Goal: Navigation & Orientation: Find specific page/section

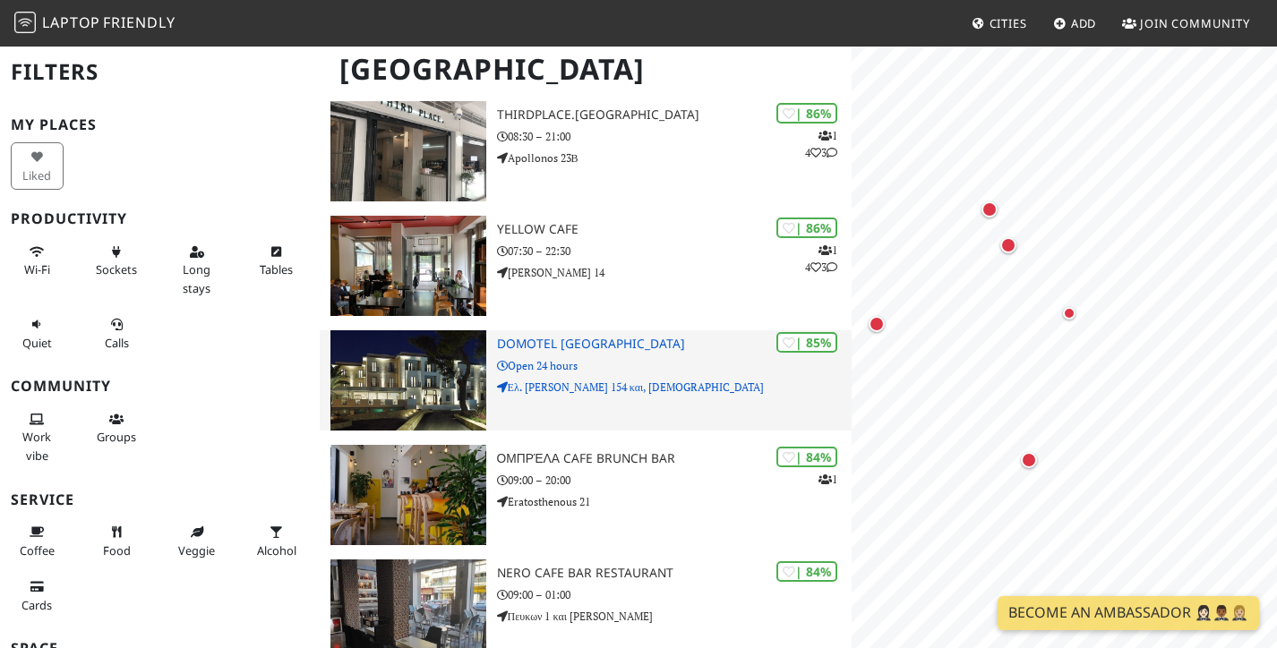
click at [573, 337] on h3 "Domotel [GEOGRAPHIC_DATA]" at bounding box center [674, 344] width 355 height 15
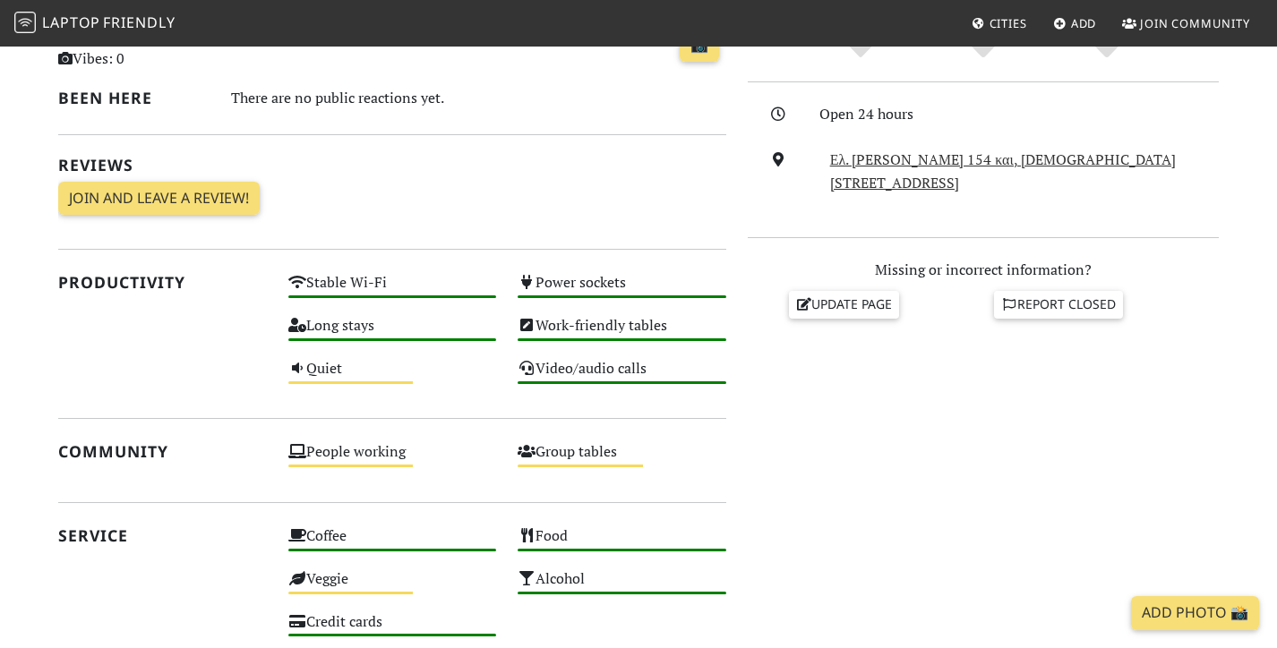
scroll to position [493, 0]
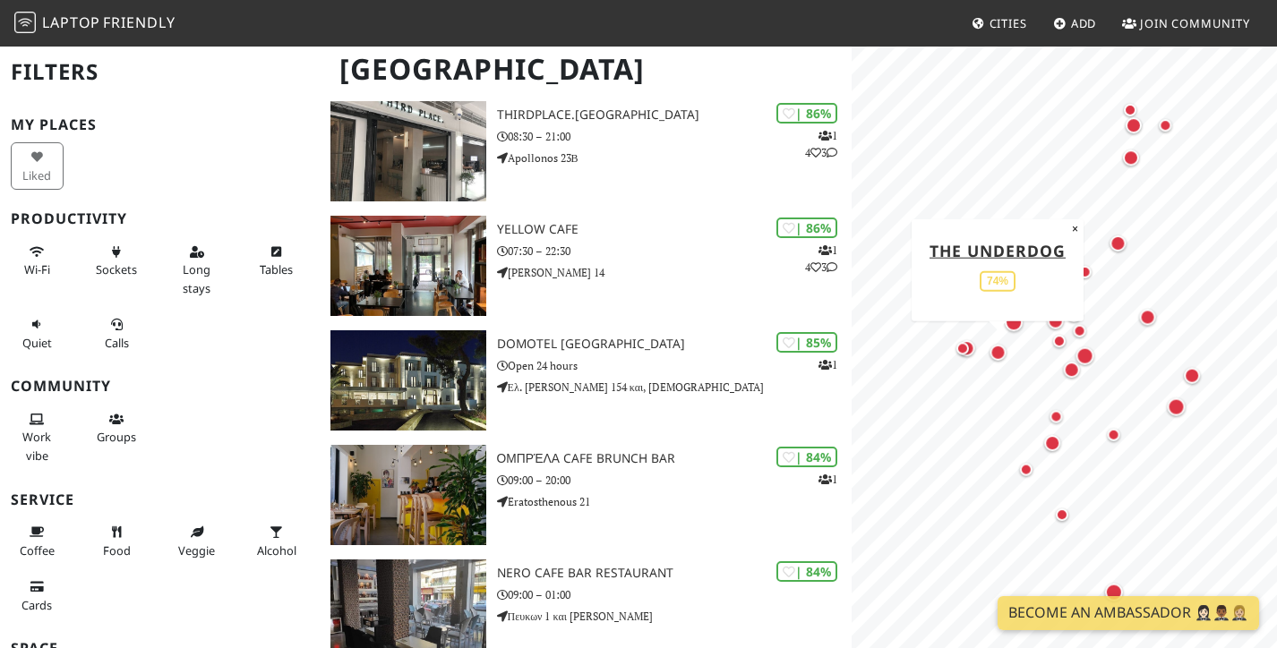
scroll to position [218, 0]
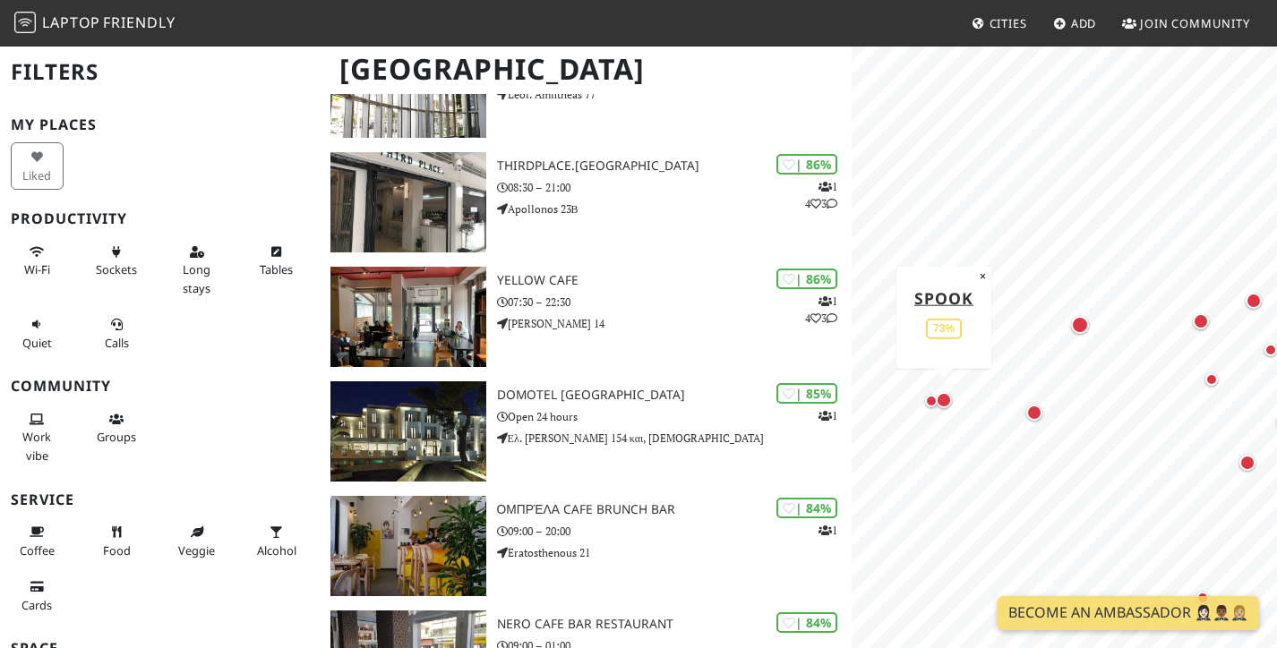
click at [950, 396] on div "Map marker" at bounding box center [943, 400] width 23 height 23
